Goal: Navigation & Orientation: Find specific page/section

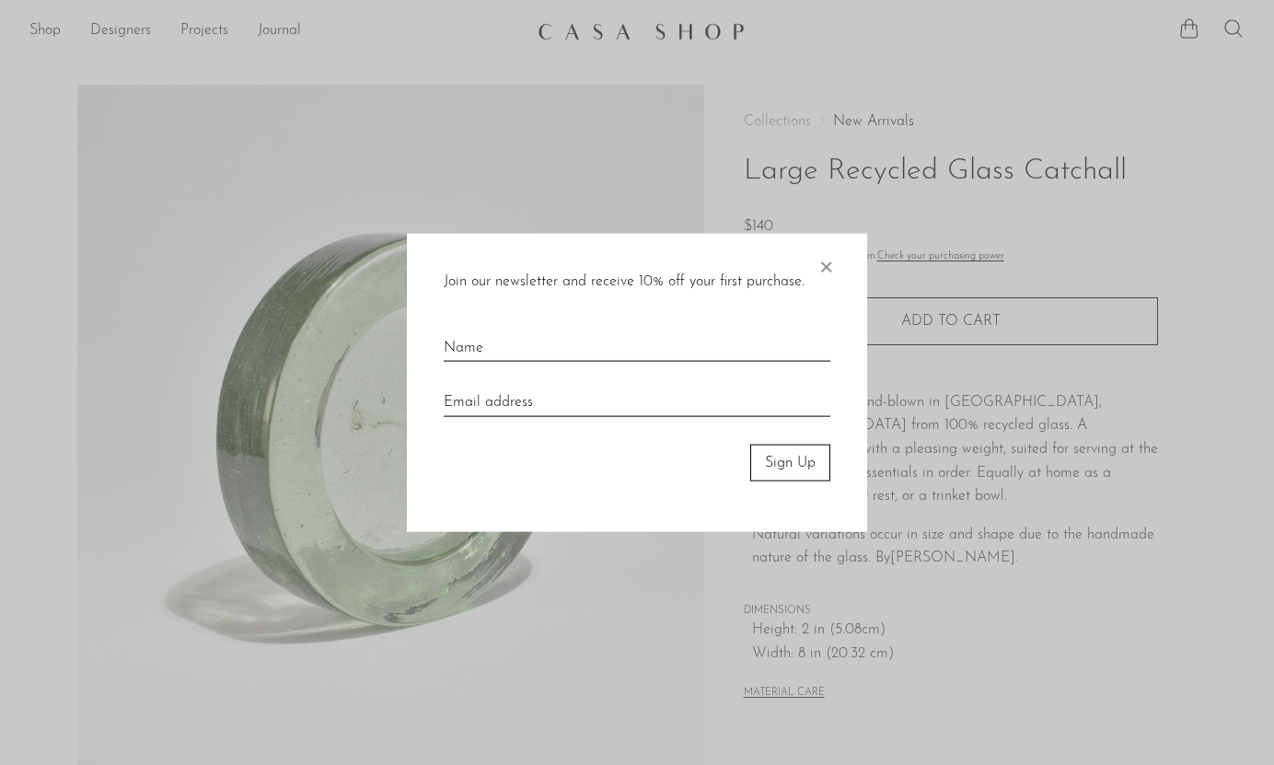
scroll to position [6, 0]
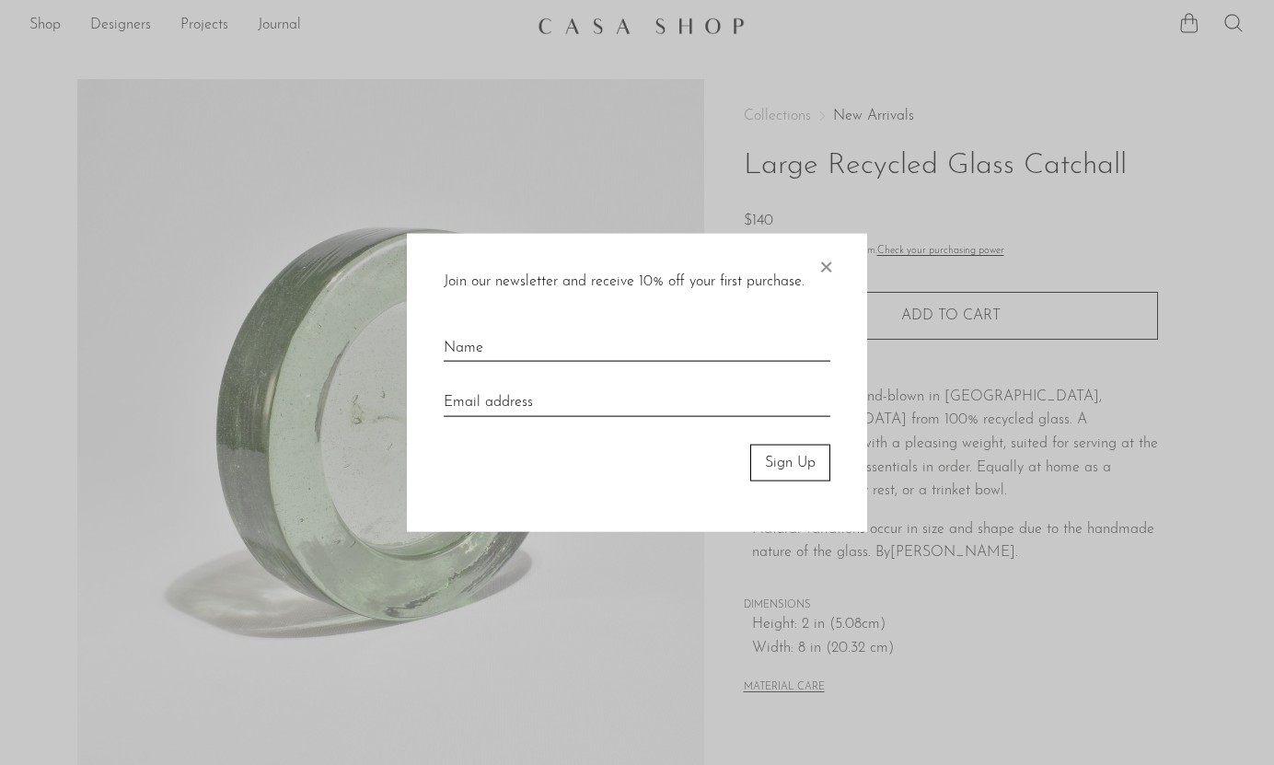
click at [828, 263] on span "×" at bounding box center [826, 262] width 18 height 59
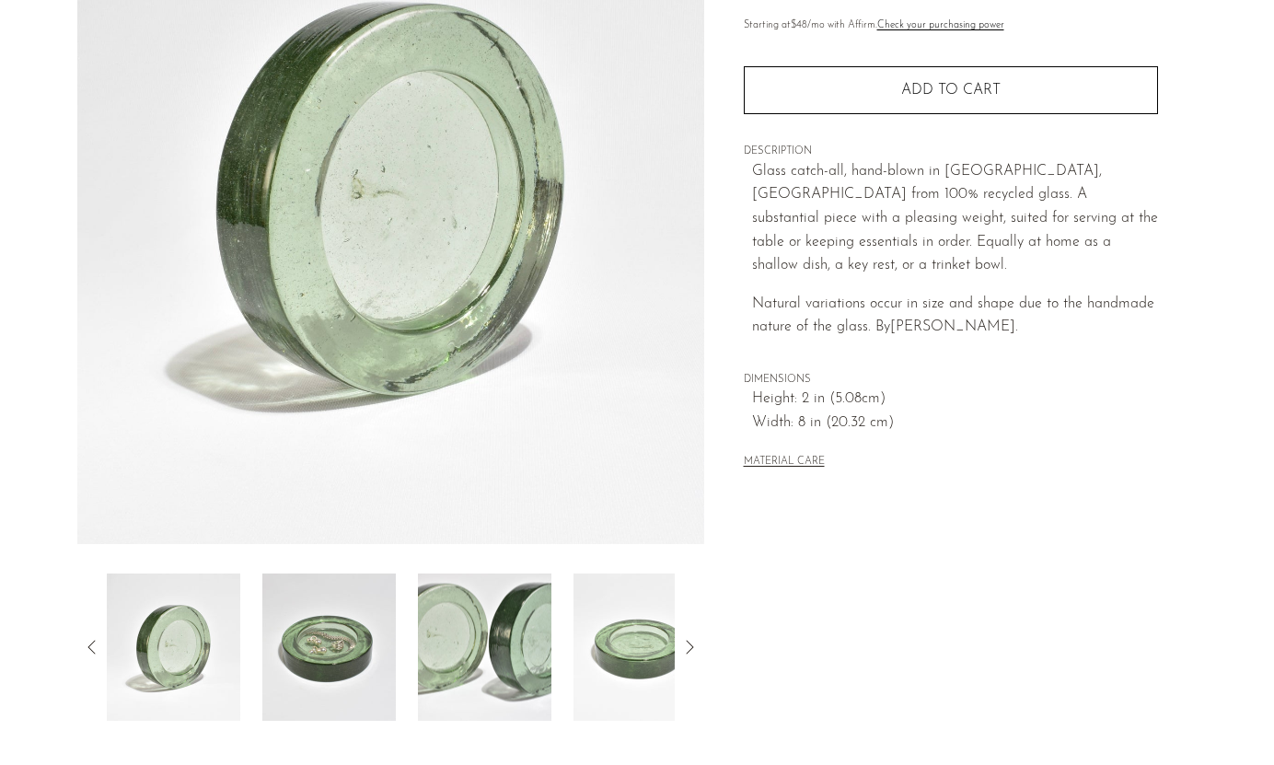
scroll to position [434, 0]
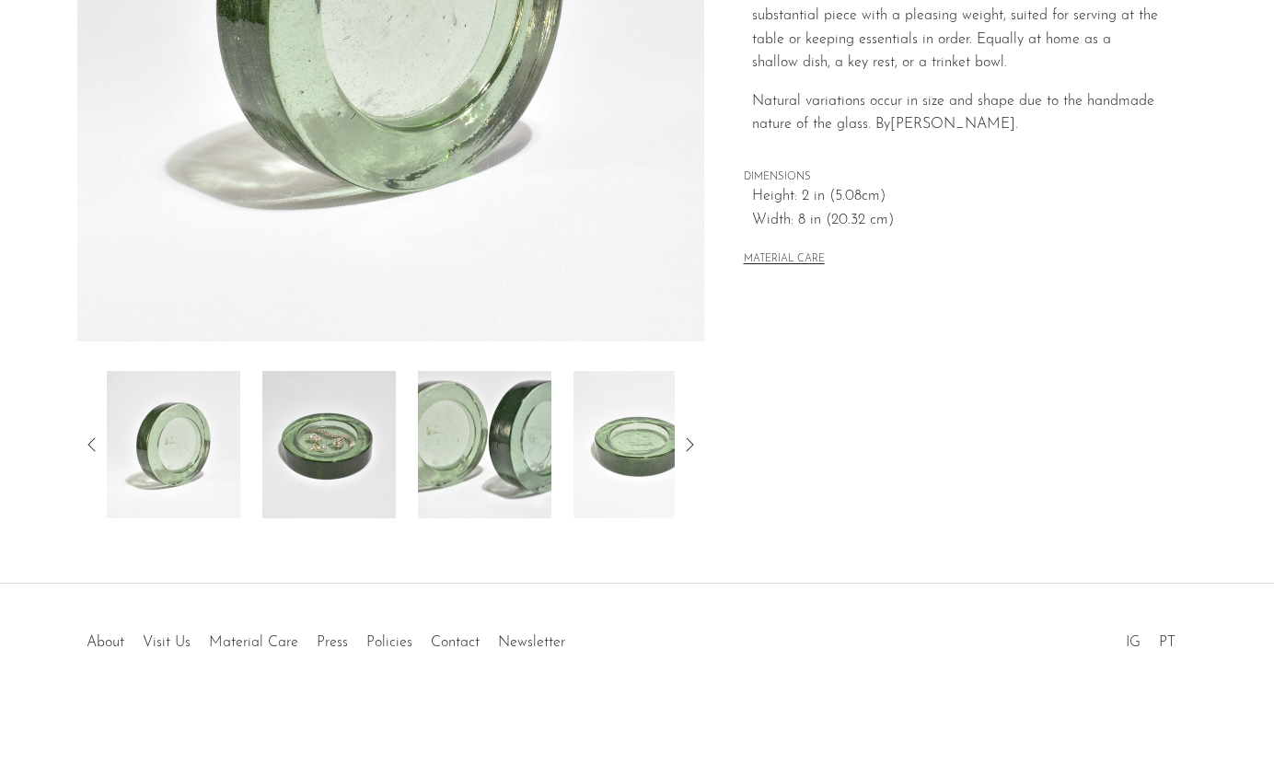
click at [351, 432] on img at bounding box center [328, 444] width 133 height 147
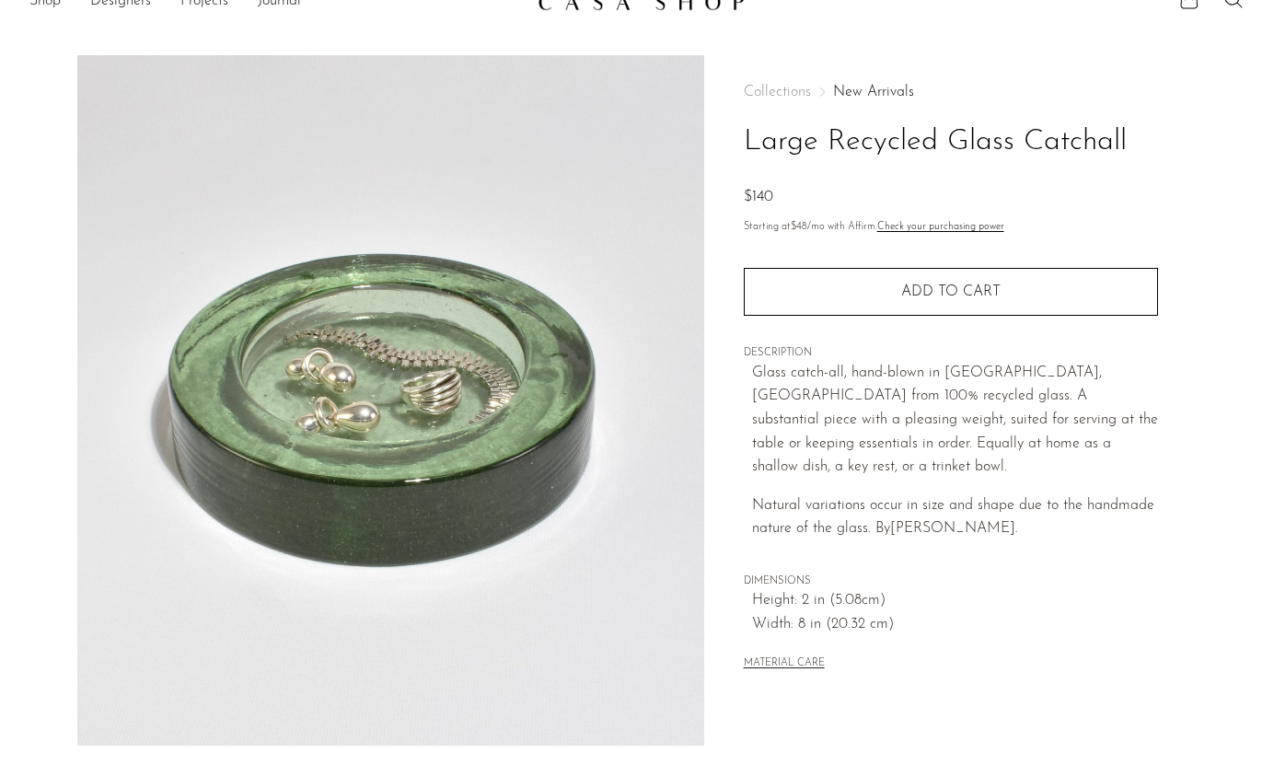
scroll to position [0, 0]
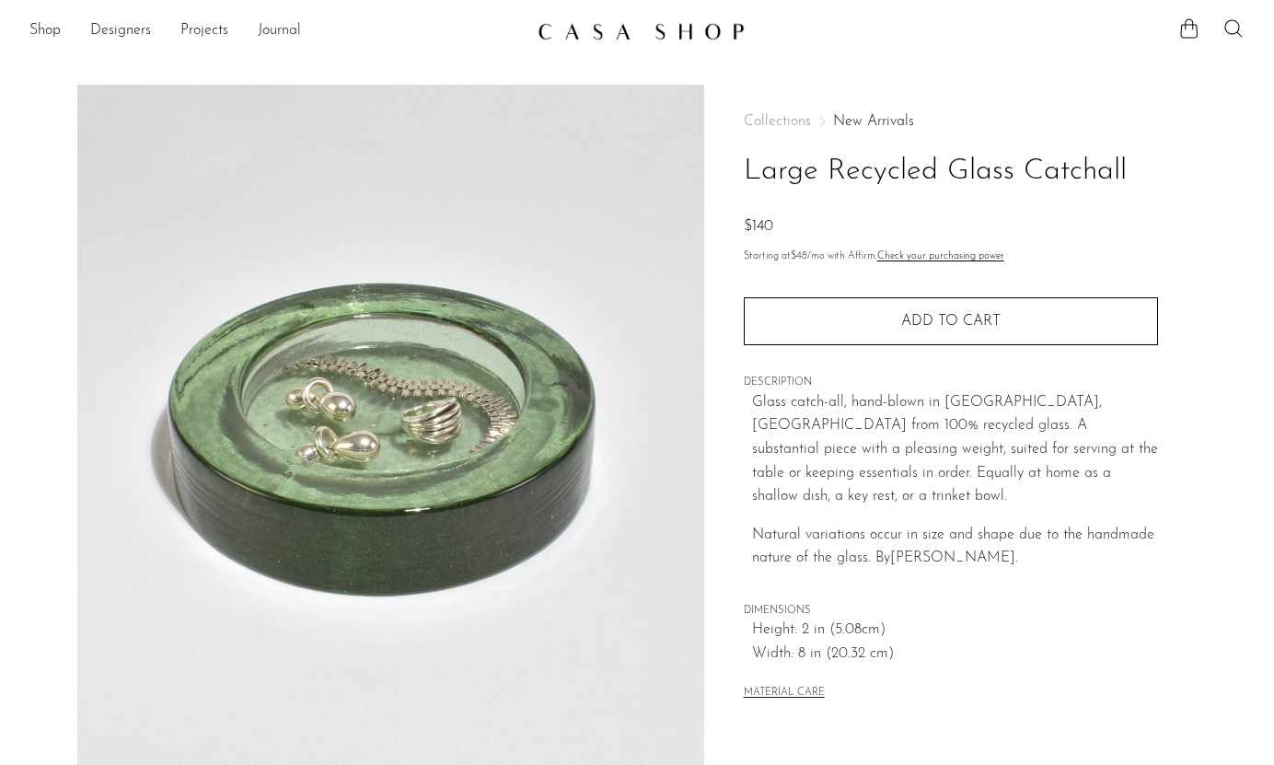
click at [852, 127] on link "New Arrivals" at bounding box center [873, 121] width 81 height 15
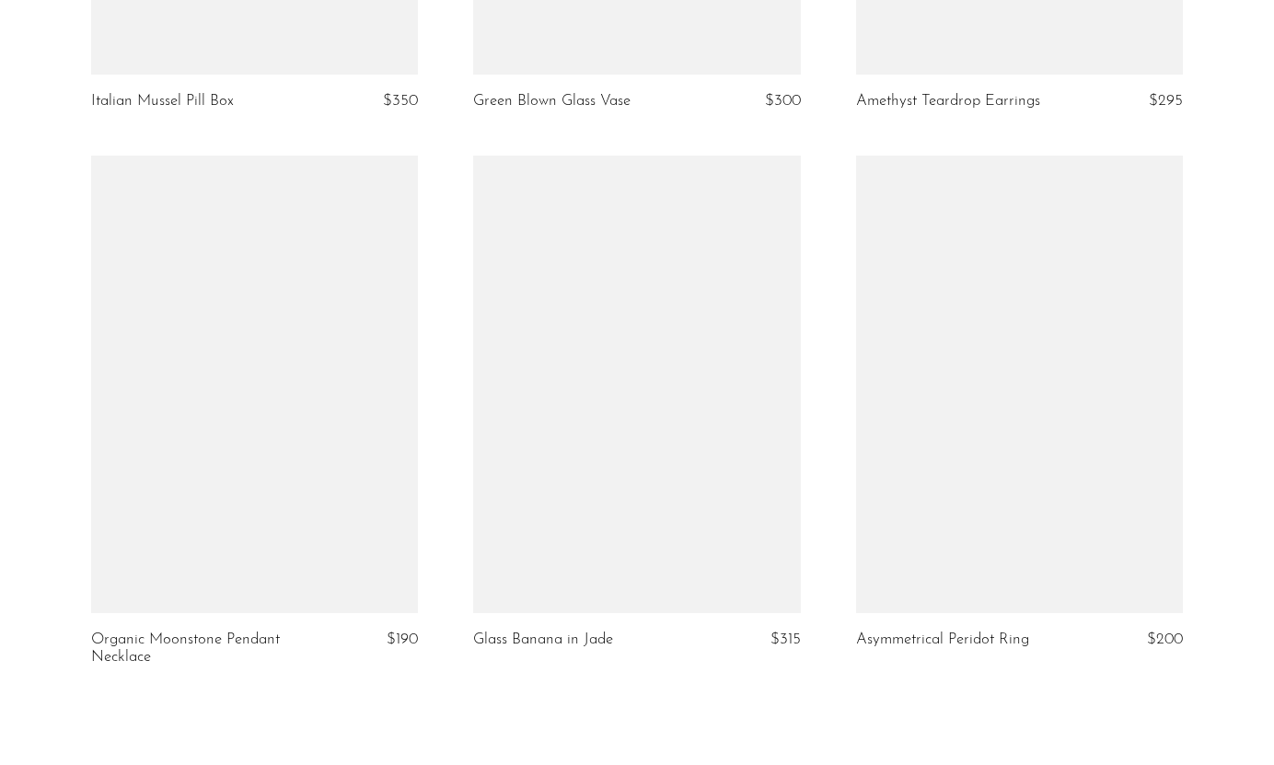
scroll to position [6354, 0]
